Goal: Navigation & Orientation: Find specific page/section

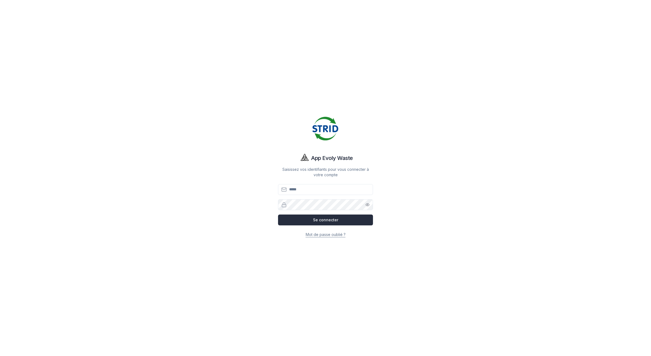
type input "**********"
click at [368, 223] on button "Se connecter" at bounding box center [325, 219] width 95 height 11
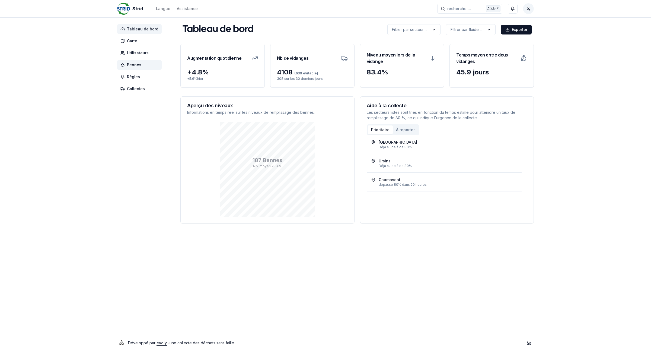
click at [136, 66] on span "Bennes" at bounding box center [134, 64] width 14 height 5
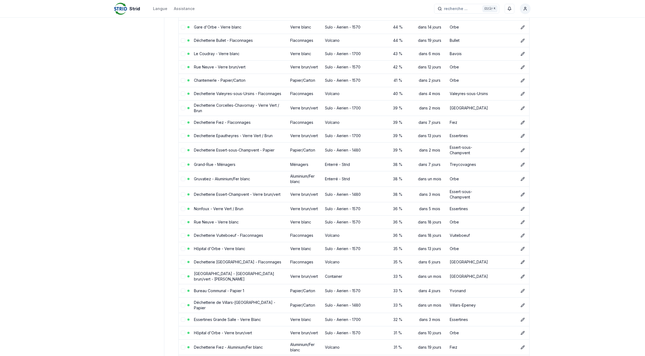
scroll to position [2368, 0]
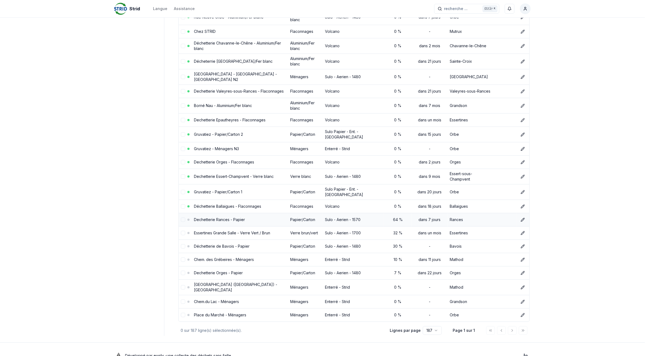
click at [236, 217] on link "Dechetterie Rances - Papier" at bounding box center [219, 219] width 51 height 5
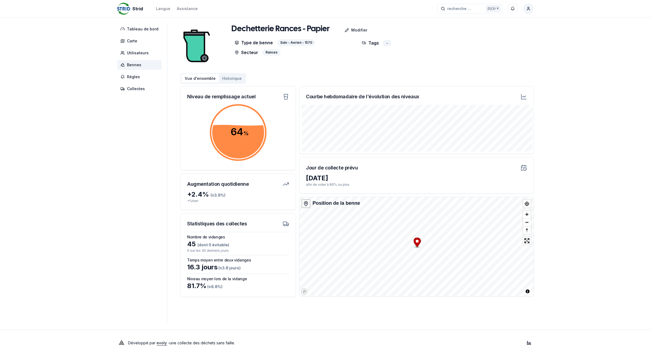
click at [232, 81] on button "Historique" at bounding box center [232, 78] width 26 height 9
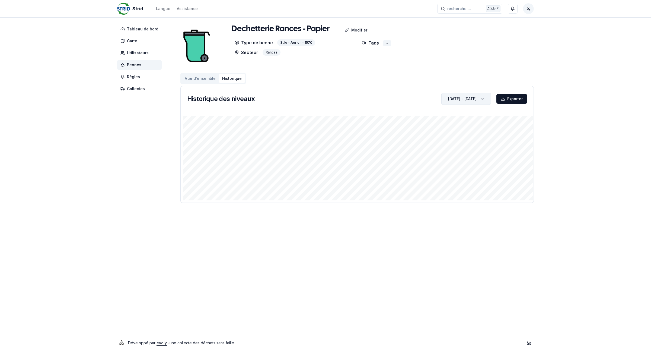
click at [486, 102] on div "button" at bounding box center [482, 99] width 12 height 8
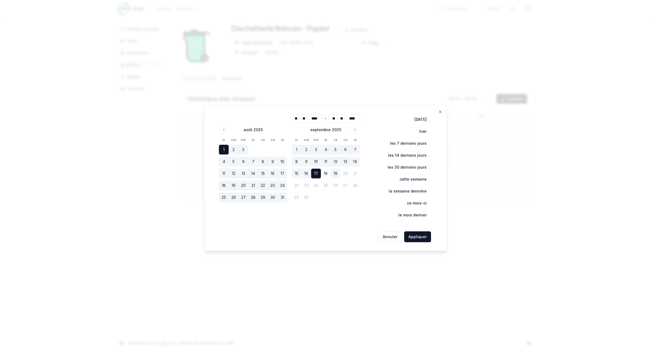
click at [337, 173] on button "19" at bounding box center [336, 174] width 10 height 10
type input "**"
drag, startPoint x: 417, startPoint y: 235, endPoint x: 647, endPoint y: 261, distance: 231.7
click at [417, 235] on button "Appliquer" at bounding box center [417, 236] width 27 height 11
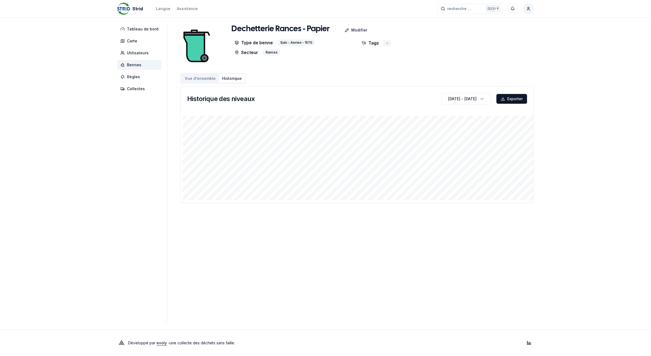
drag, startPoint x: 134, startPoint y: 65, endPoint x: 149, endPoint y: 68, distance: 15.3
click at [134, 65] on span "Bennes" at bounding box center [134, 64] width 14 height 5
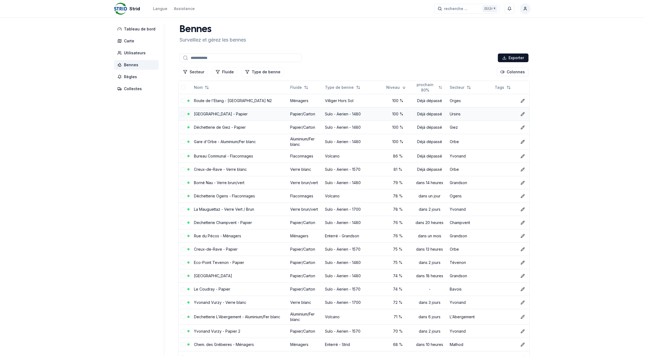
click at [232, 115] on link "[GEOGRAPHIC_DATA] - Papier" at bounding box center [221, 114] width 54 height 5
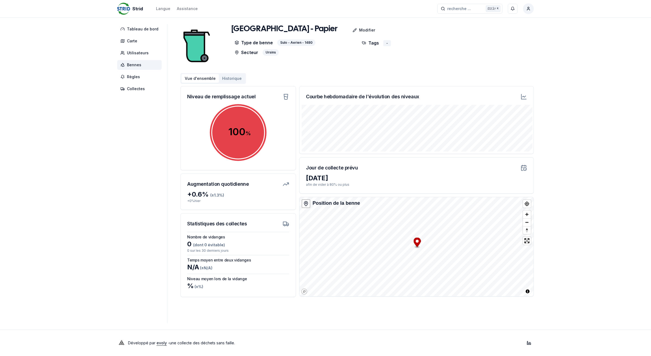
click at [232, 77] on button "Historique" at bounding box center [232, 78] width 26 height 9
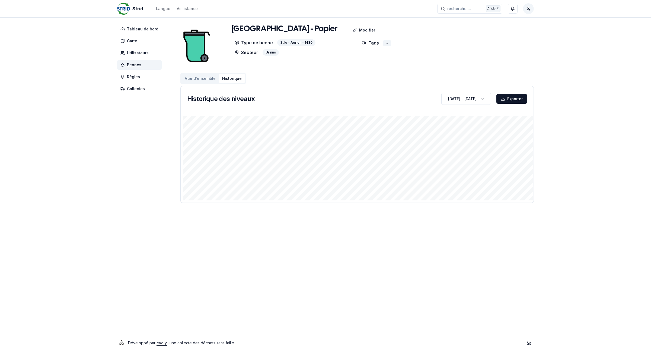
drag, startPoint x: 138, startPoint y: 65, endPoint x: 161, endPoint y: 79, distance: 27.0
click at [138, 65] on span "Bennes" at bounding box center [134, 64] width 14 height 5
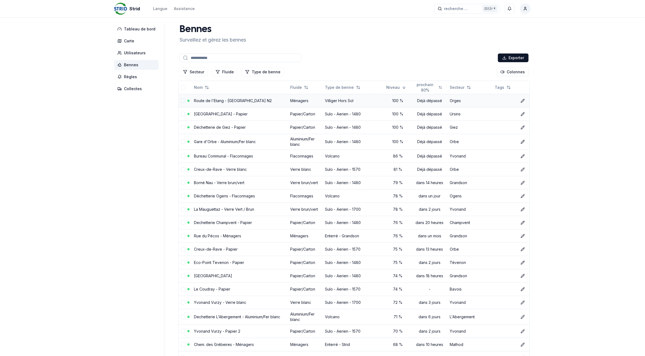
scroll to position [34, 0]
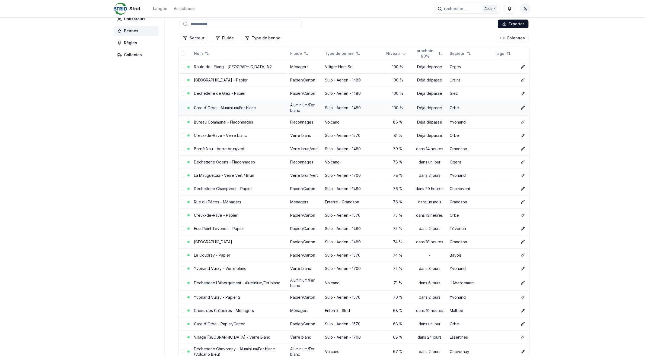
click at [208, 109] on link "Gare d'Orbe - Aluminium/Fer blanc" at bounding box center [225, 107] width 62 height 5
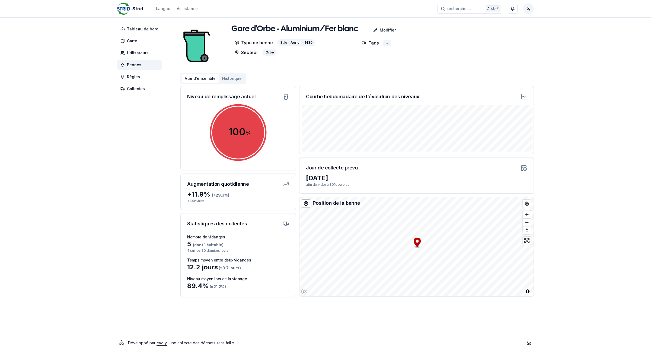
click at [135, 62] on span "Bennes" at bounding box center [134, 64] width 14 height 5
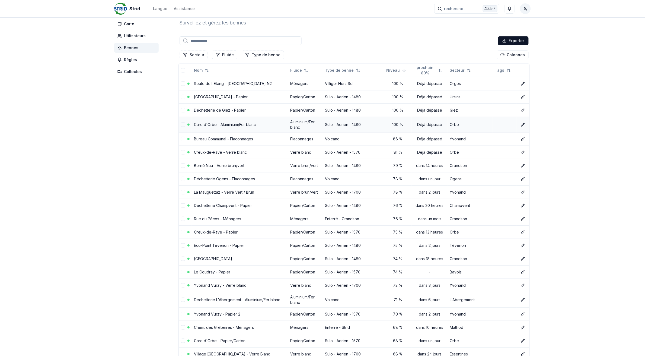
scroll to position [34, 0]
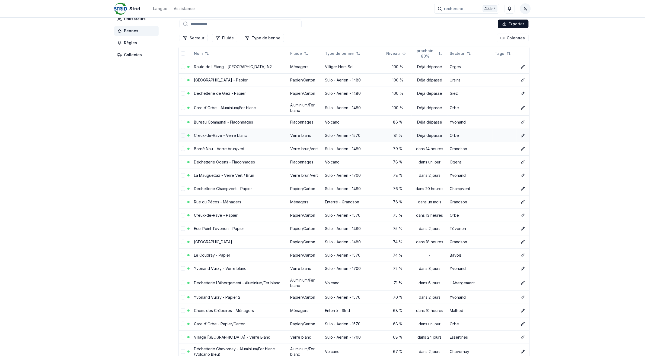
click at [243, 135] on link "Creux-de-Rave - Verre blanc" at bounding box center [220, 135] width 53 height 5
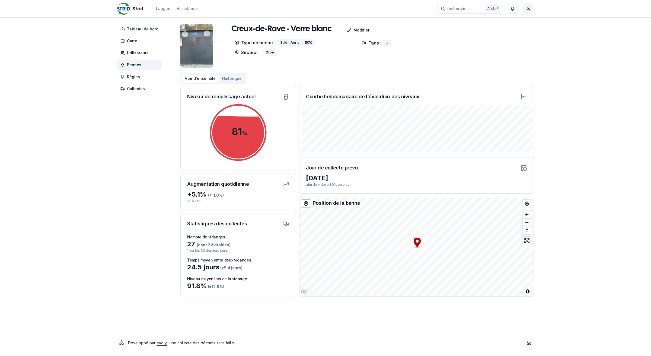
click at [145, 65] on span "Bennes" at bounding box center [139, 65] width 45 height 10
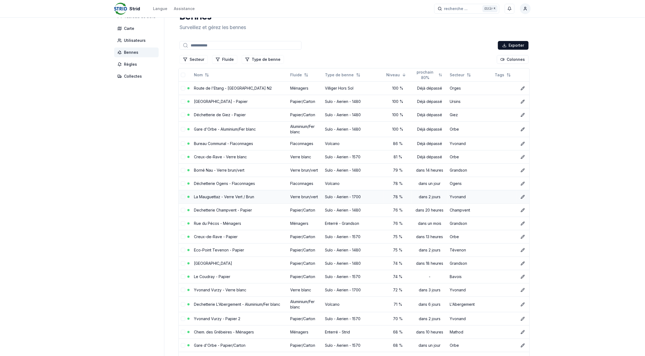
scroll to position [34, 0]
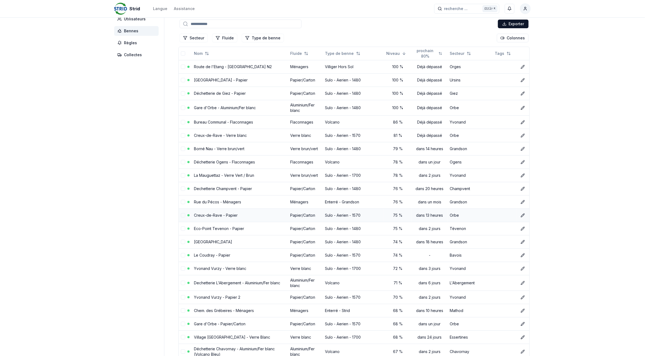
click at [224, 214] on link "Creux-de-Rave - Papier" at bounding box center [216, 215] width 44 height 5
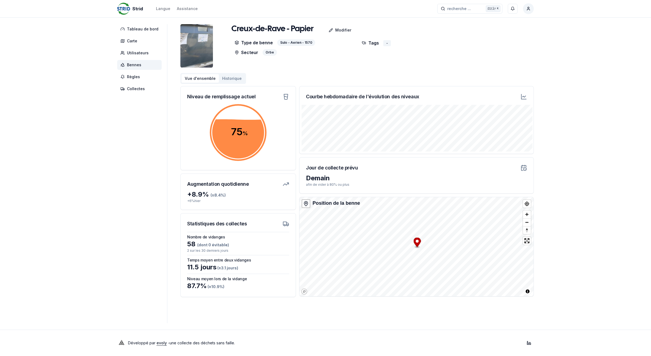
click at [136, 63] on span "Bennes" at bounding box center [134, 64] width 14 height 5
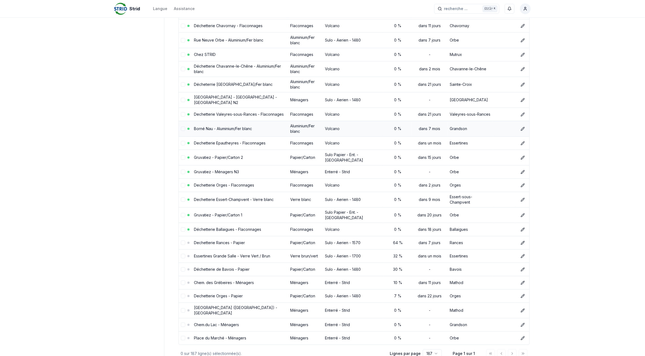
scroll to position [2368, 0]
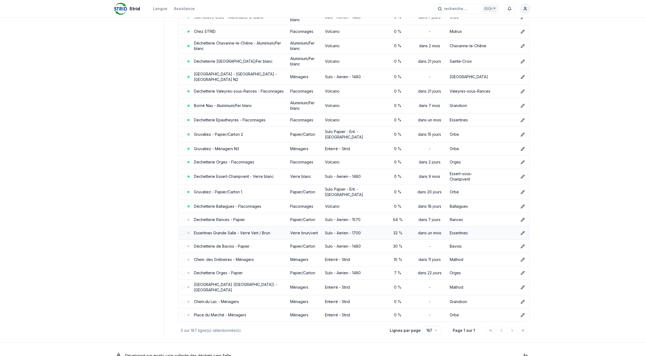
click at [226, 230] on link "Essertines Grande Salle - Verre Vert / Brun" at bounding box center [232, 232] width 76 height 5
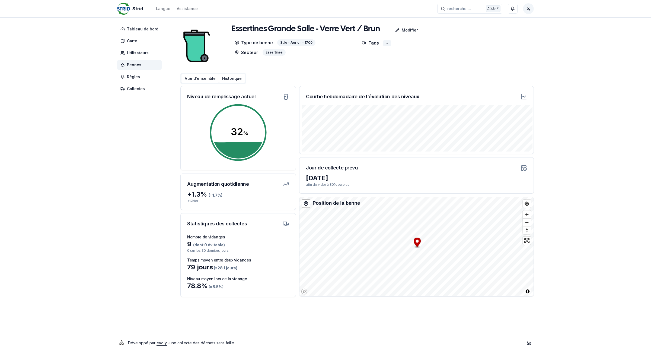
click at [220, 76] on button "Historique" at bounding box center [232, 78] width 26 height 9
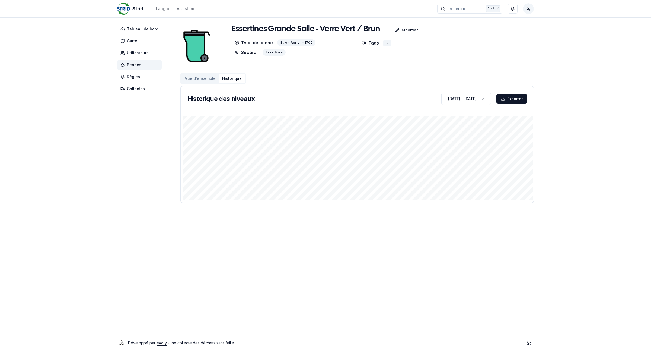
drag, startPoint x: 125, startPoint y: 63, endPoint x: 132, endPoint y: 63, distance: 6.8
click at [125, 63] on span "Bennes" at bounding box center [139, 65] width 45 height 10
click at [138, 65] on span "Bennes" at bounding box center [134, 64] width 14 height 5
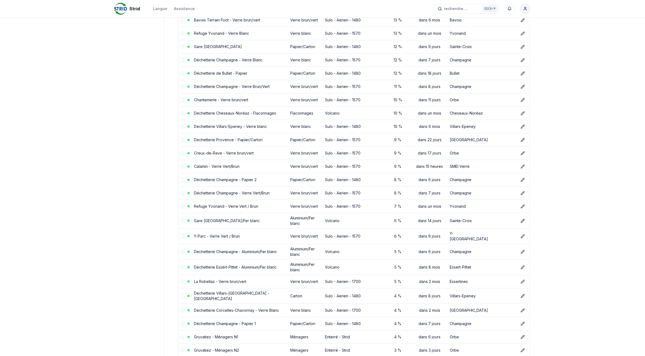
scroll to position [2368, 0]
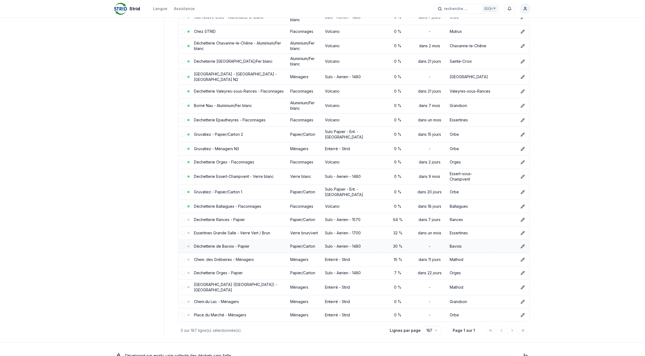
click at [219, 239] on td "Déchetterie de Bavois - Papier" at bounding box center [240, 245] width 96 height 13
click at [219, 244] on link "Déchetterie de Bavois - Papier" at bounding box center [222, 246] width 56 height 5
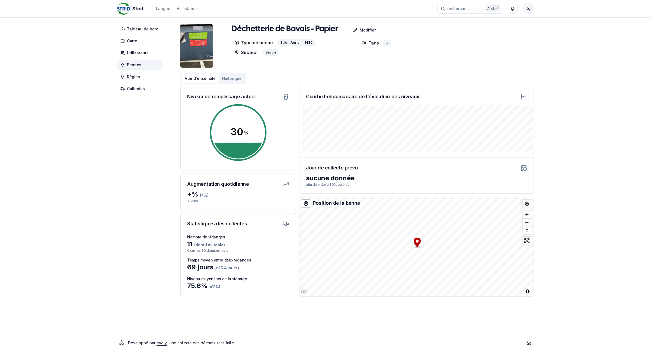
drag, startPoint x: 139, startPoint y: 67, endPoint x: 140, endPoint y: 71, distance: 4.9
click at [139, 67] on span "Bennes" at bounding box center [134, 64] width 14 height 5
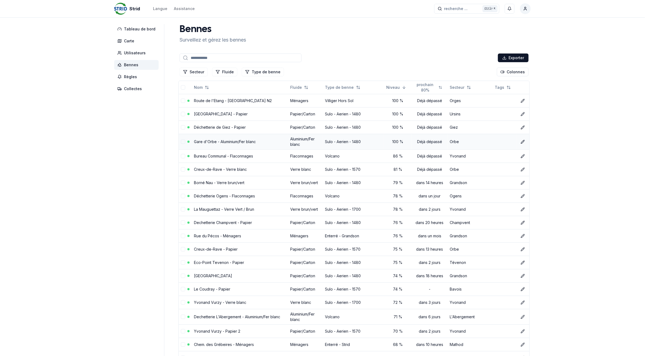
click at [195, 140] on link "Gare d'Orbe - Aluminium/Fer blanc" at bounding box center [225, 141] width 62 height 5
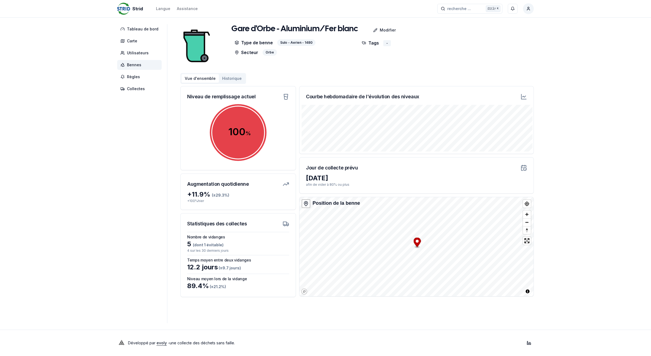
click at [135, 65] on span "Bennes" at bounding box center [134, 64] width 14 height 5
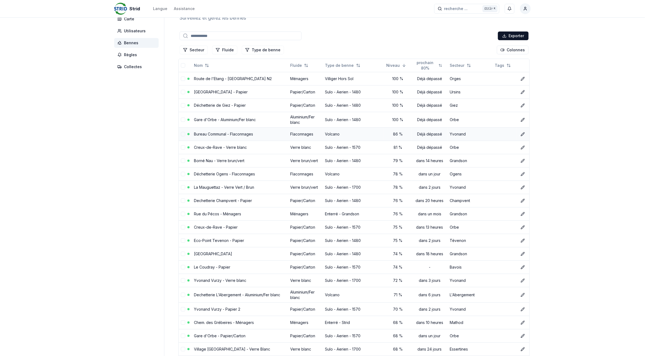
scroll to position [34, 0]
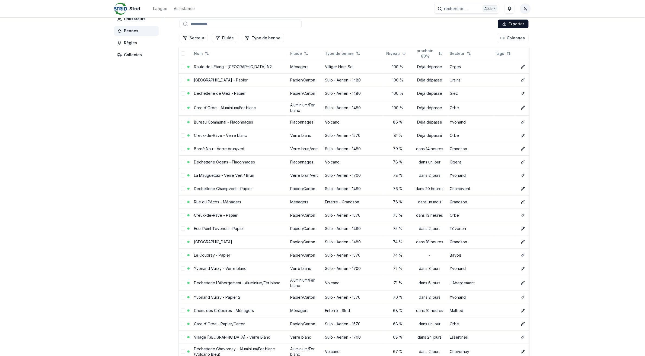
click at [230, 24] on input at bounding box center [241, 24] width 122 height 9
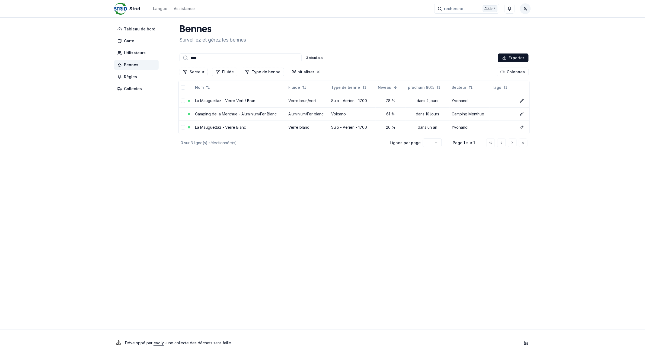
scroll to position [0, 0]
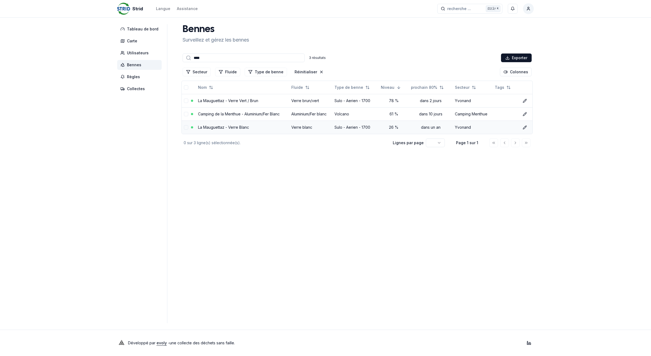
type input "****"
click at [217, 128] on link "La Mauguettaz - Verre Blanc" at bounding box center [223, 127] width 51 height 5
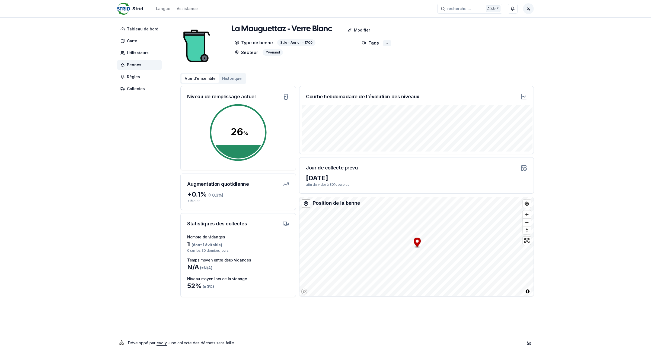
click at [232, 78] on button "Historique" at bounding box center [232, 78] width 26 height 9
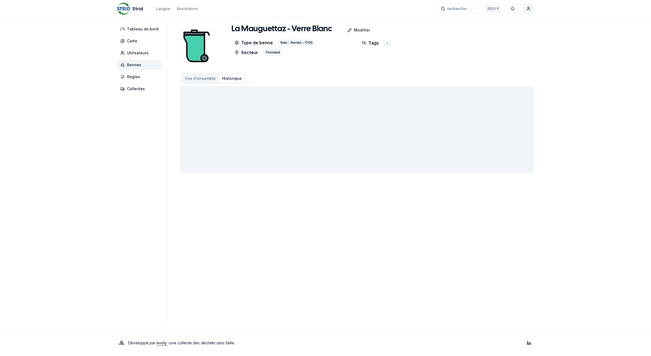
click at [137, 64] on span "Bennes" at bounding box center [134, 64] width 14 height 5
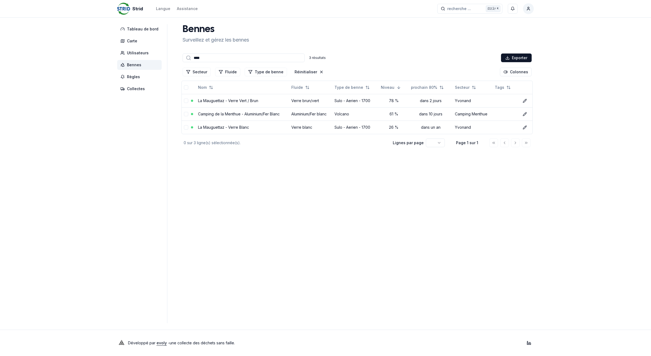
drag, startPoint x: 197, startPoint y: 58, endPoint x: 173, endPoint y: 58, distance: 24.2
click at [173, 58] on div "Tableau de bord Carte Utilisateurs Bennes Règles Collectes Bennes Surveillez et…" at bounding box center [326, 173] width 434 height 299
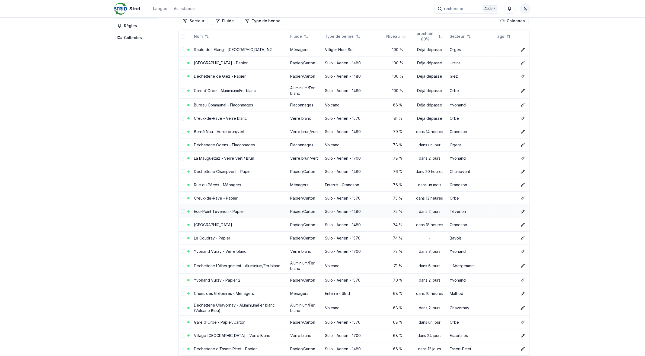
scroll to position [68, 0]
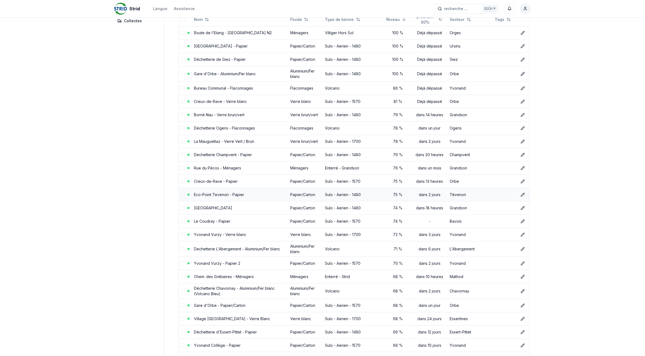
click at [211, 195] on link "Eco-Point Tevenon - Papier" at bounding box center [219, 194] width 50 height 5
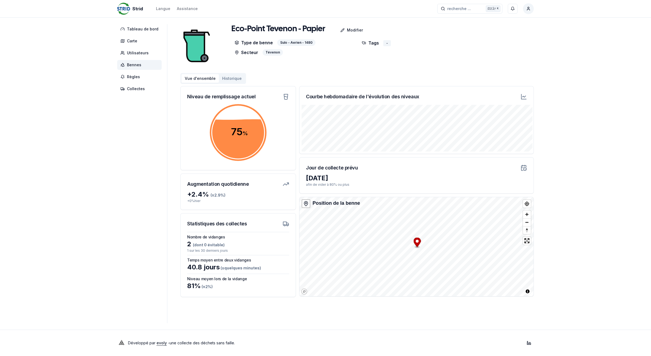
click at [144, 66] on span "Bennes" at bounding box center [139, 65] width 45 height 10
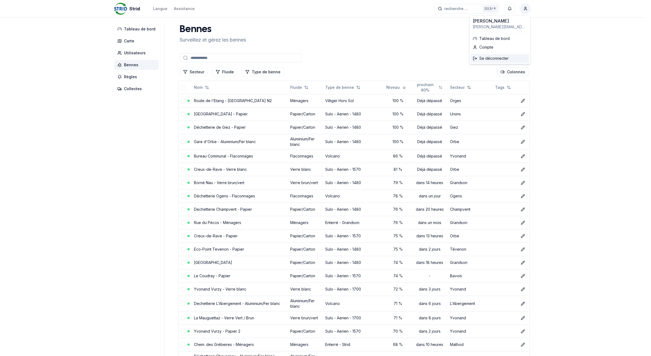
click at [493, 56] on div "Se déconnecter" at bounding box center [500, 58] width 59 height 9
